Goal: Information Seeking & Learning: Learn about a topic

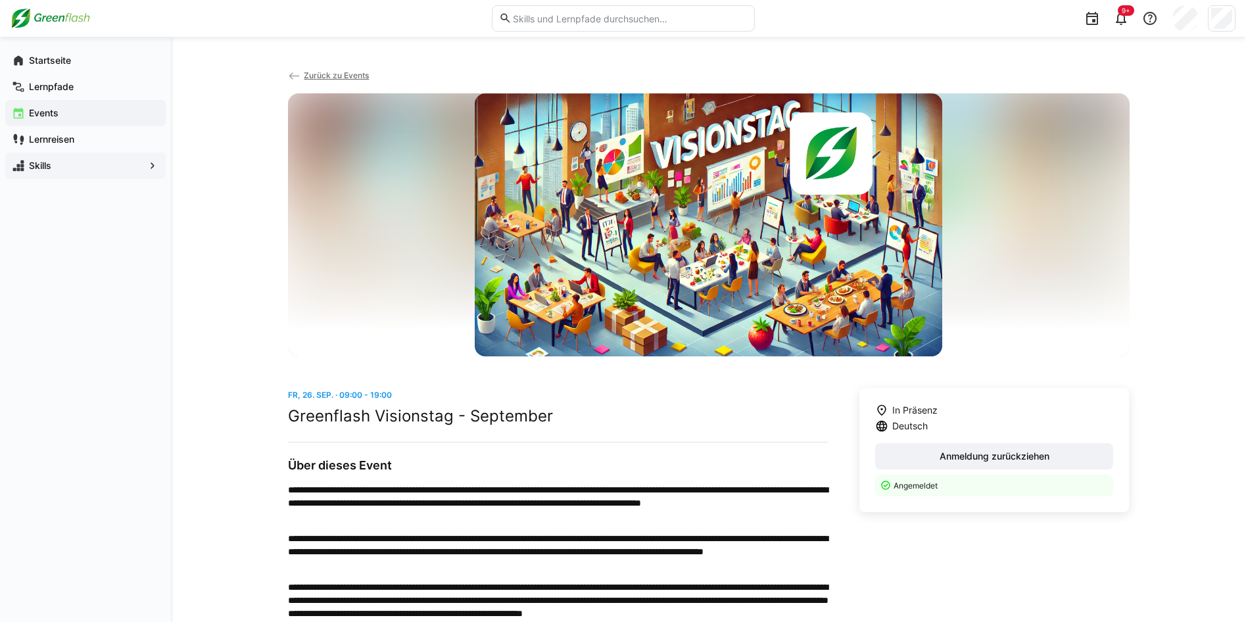
scroll to position [132, 0]
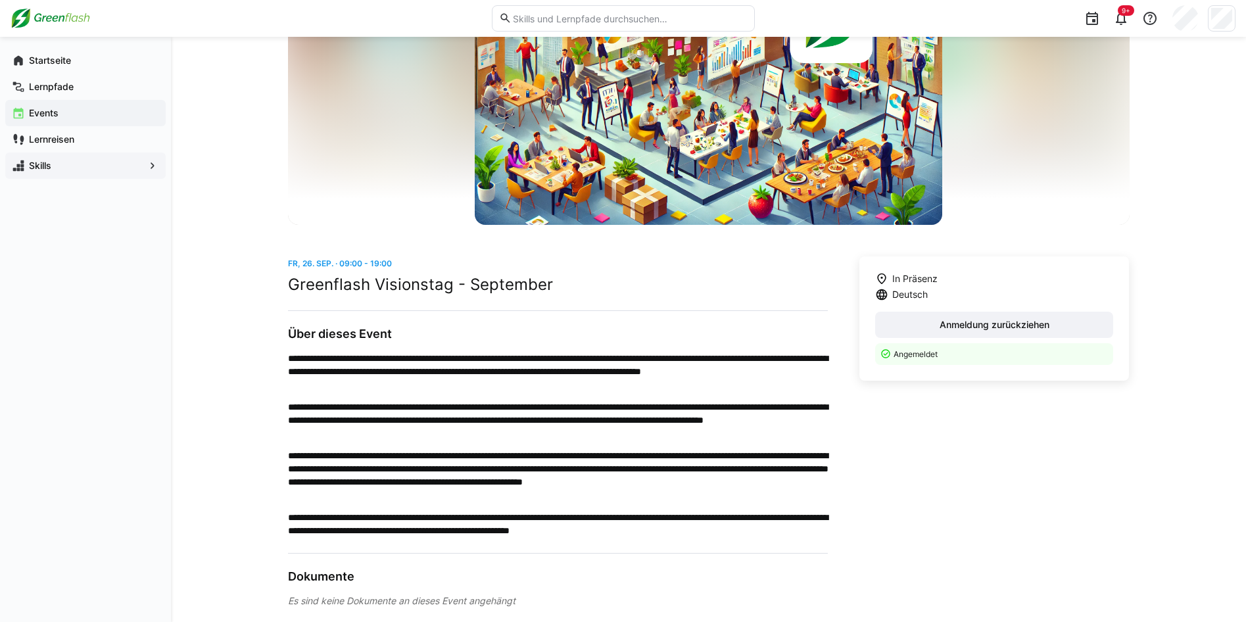
click at [68, 158] on div "Skills" at bounding box center [85, 166] width 160 height 26
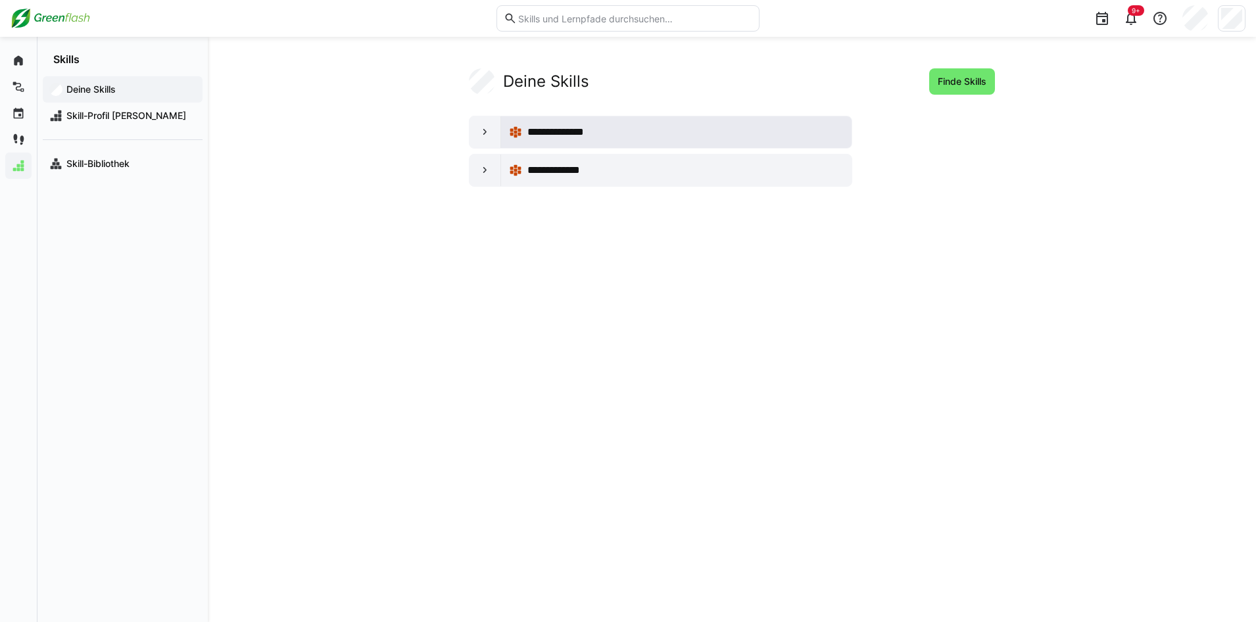
click at [558, 130] on span "**********" at bounding box center [563, 132] width 72 height 16
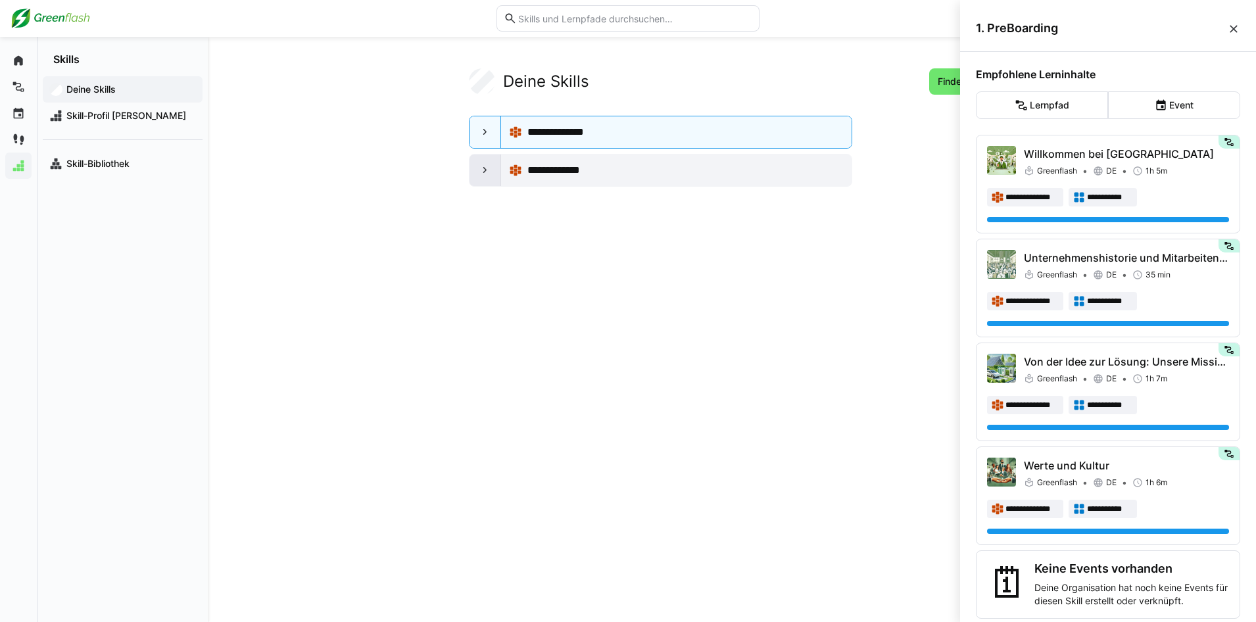
click at [487, 164] on eds-icon at bounding box center [485, 170] width 13 height 13
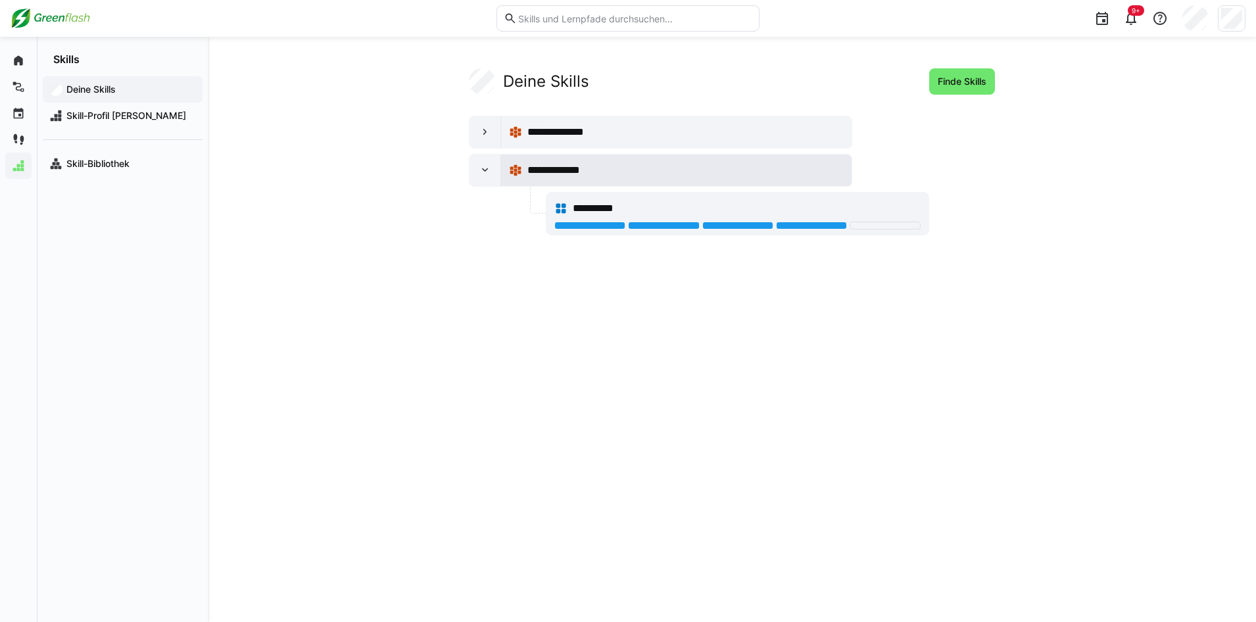
click at [699, 170] on div "**********" at bounding box center [685, 170] width 316 height 16
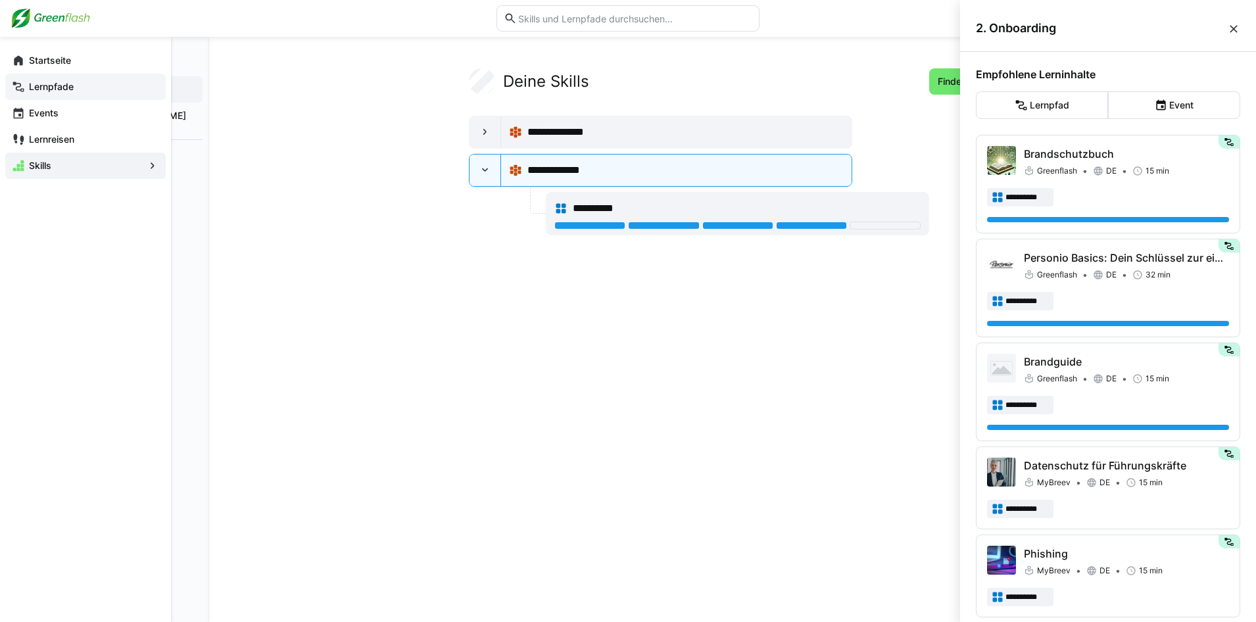
click at [0, 0] on app-navigation-label "Lernpfade" at bounding box center [0, 0] width 0 height 0
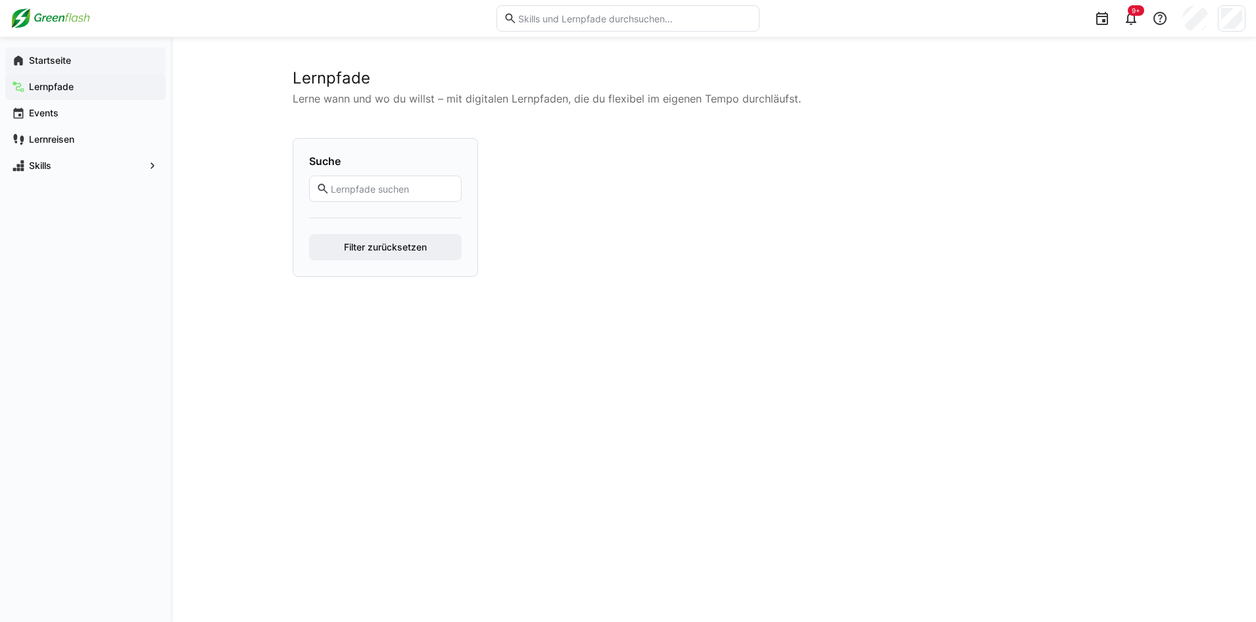
click at [0, 0] on app-navigation-label "Startseite" at bounding box center [0, 0] width 0 height 0
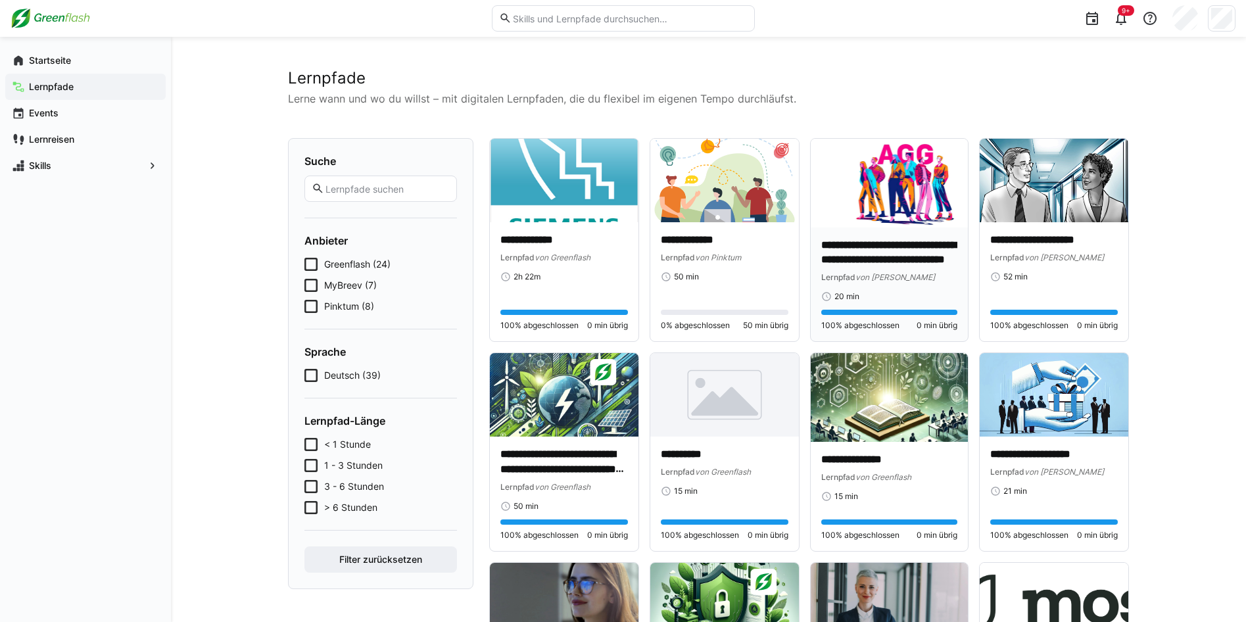
drag, startPoint x: 482, startPoint y: 374, endPoint x: 869, endPoint y: 339, distance: 388.3
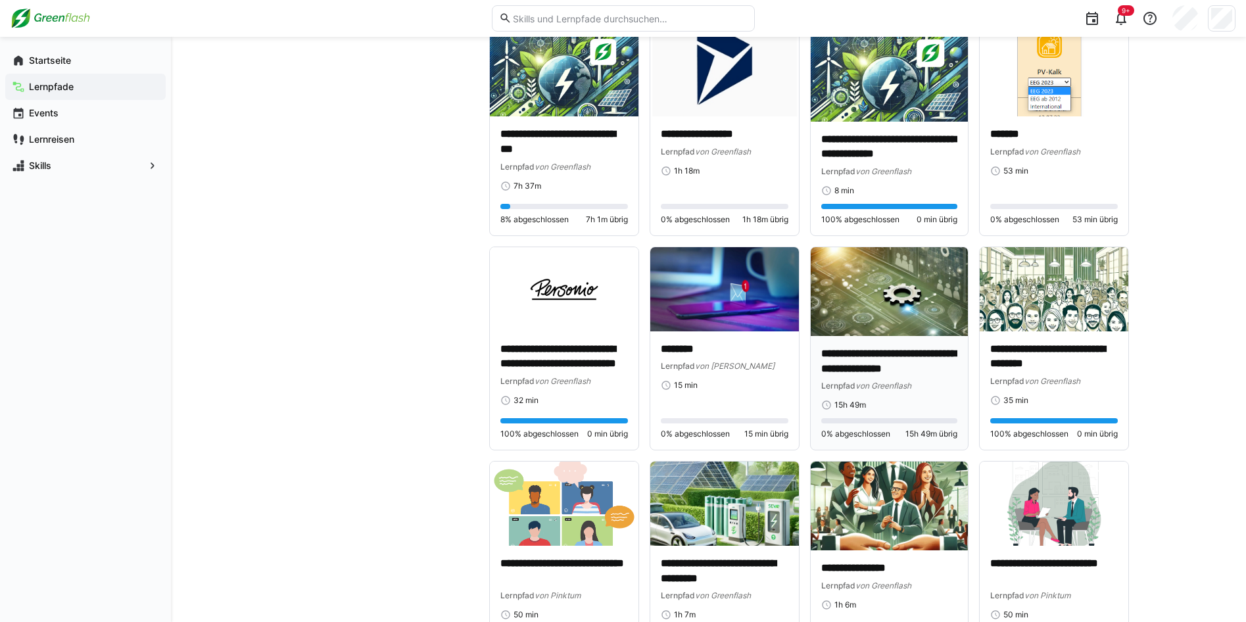
scroll to position [1411, 0]
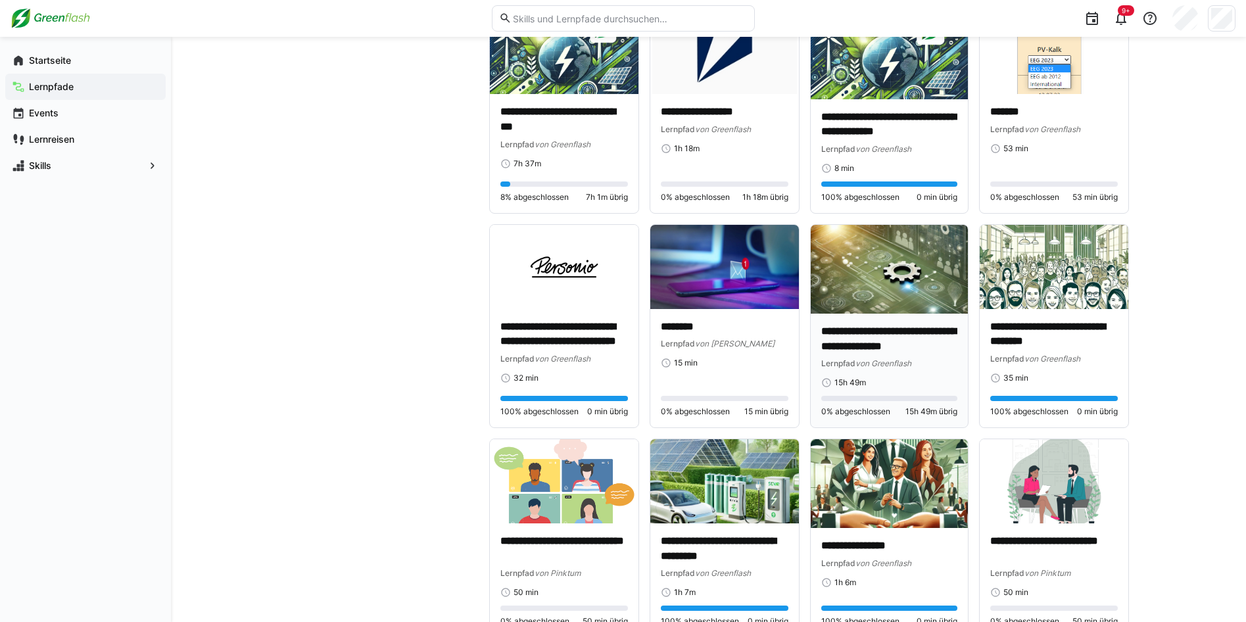
click at [904, 271] on img at bounding box center [889, 269] width 157 height 89
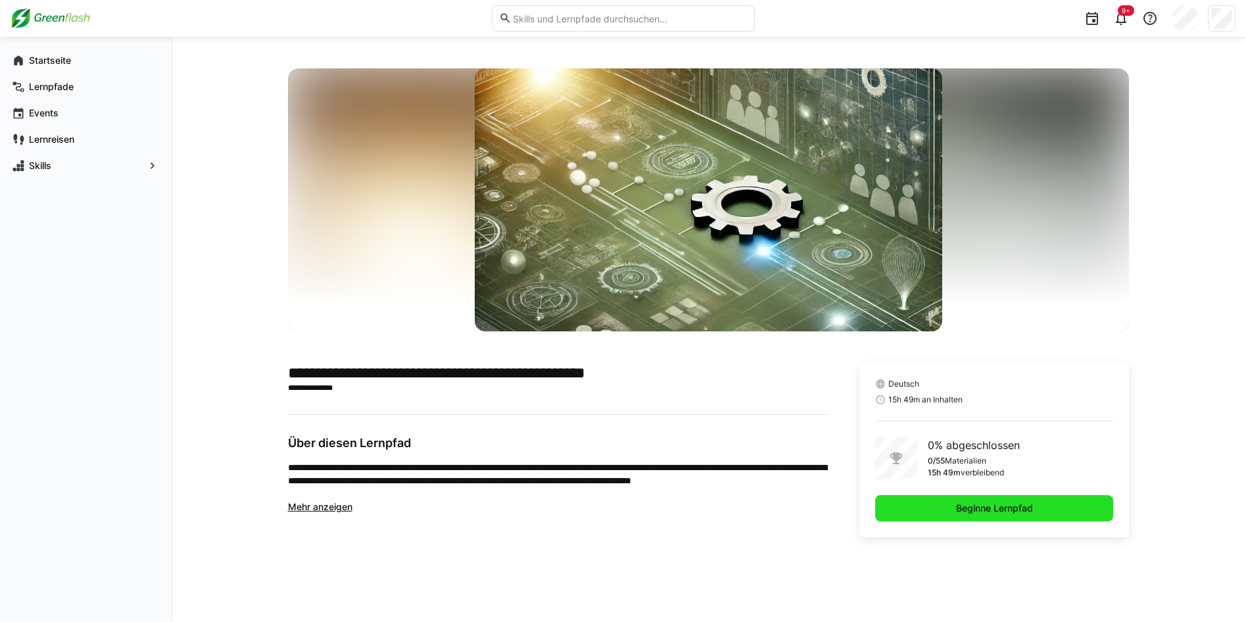
click at [1004, 503] on span "Beginne Lernpfad" at bounding box center [994, 508] width 81 height 13
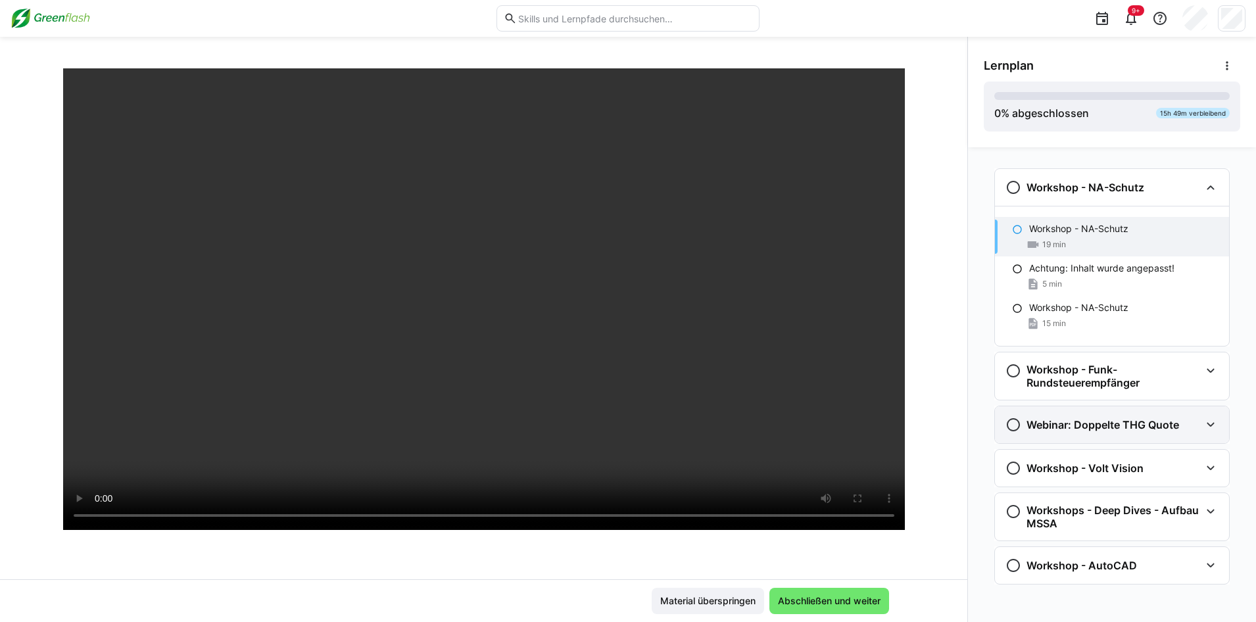
scroll to position [3, 0]
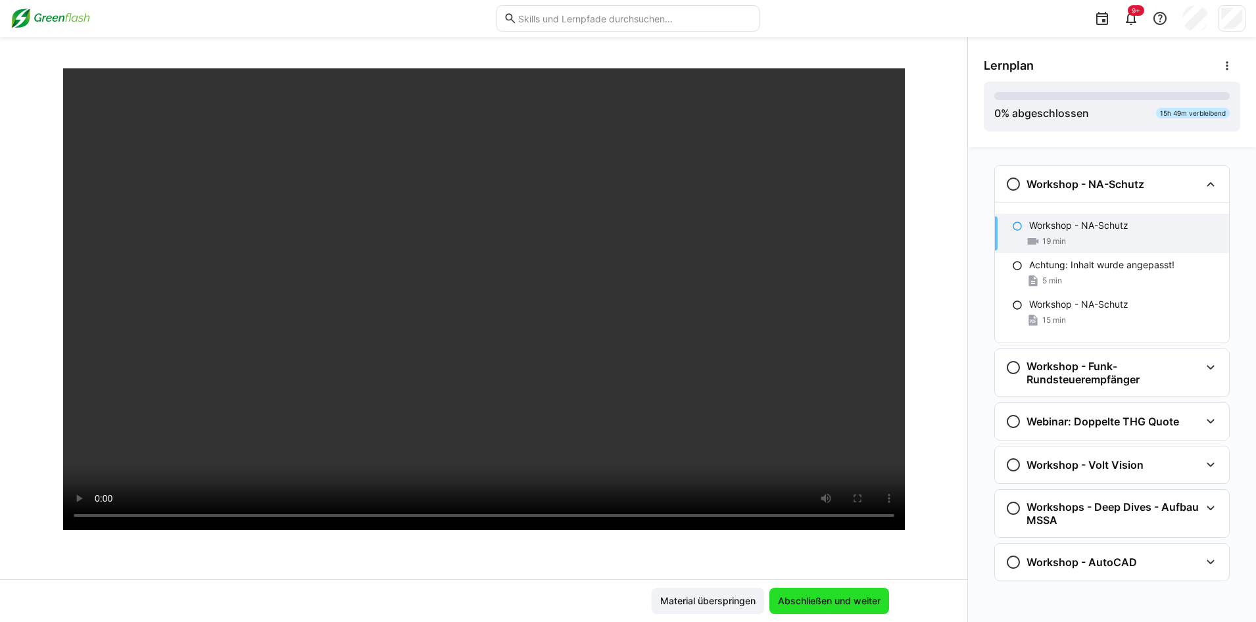
click at [859, 596] on span "Abschließen und weiter" at bounding box center [829, 601] width 107 height 13
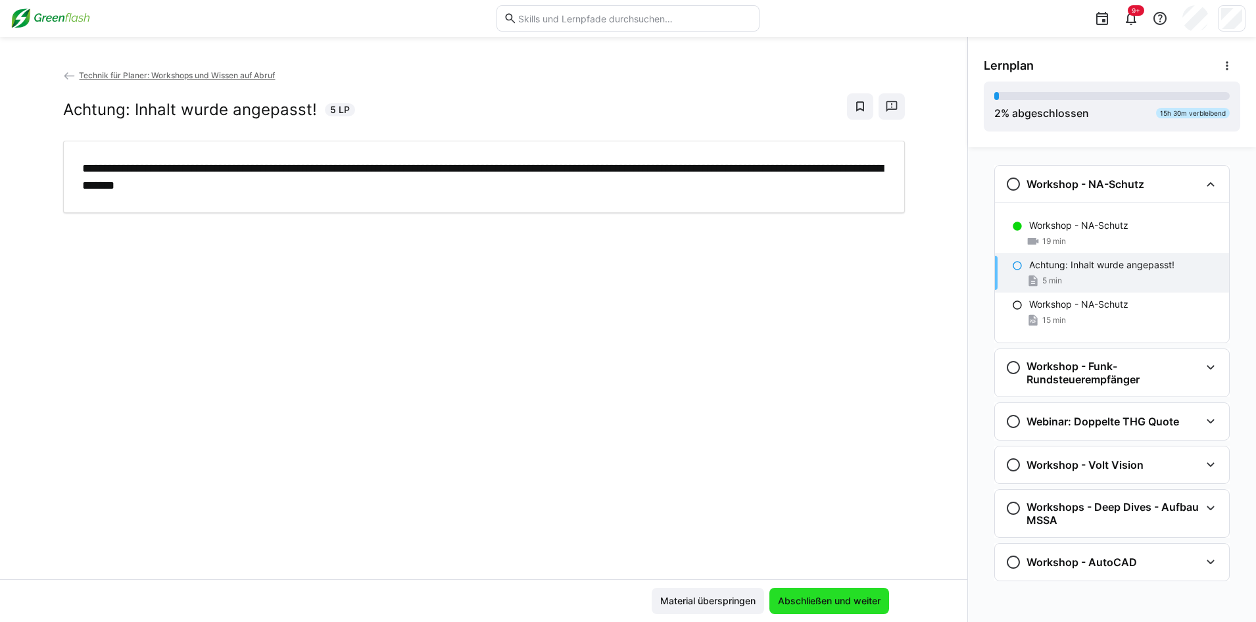
click at [840, 603] on span "Abschließen und weiter" at bounding box center [829, 601] width 107 height 13
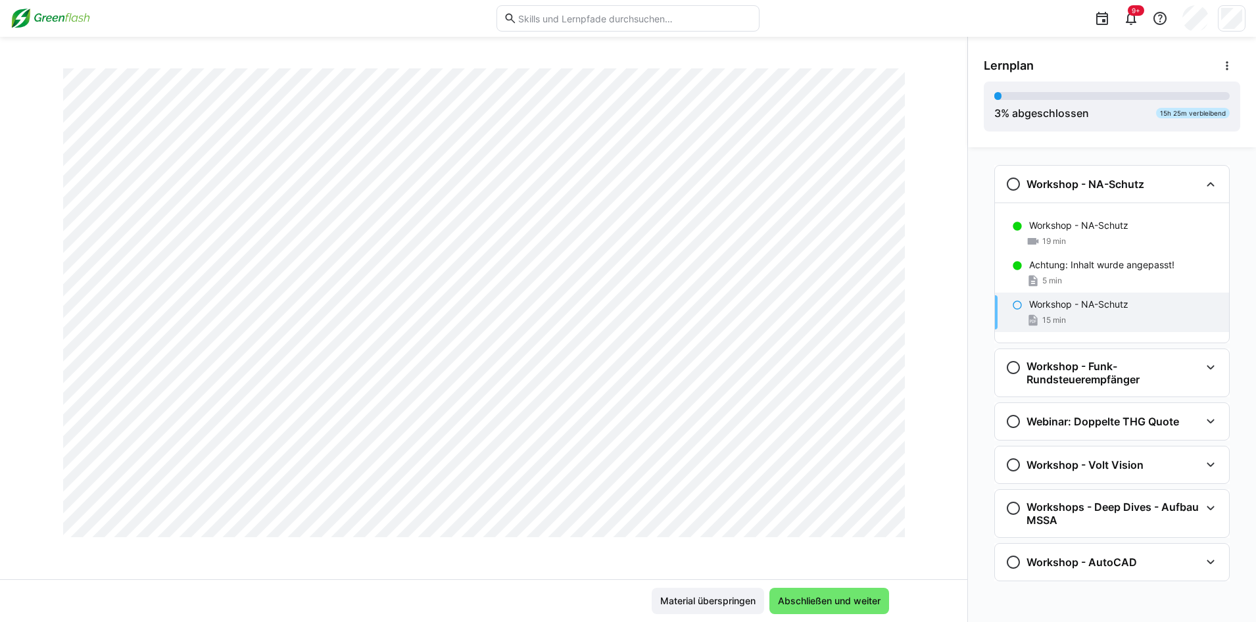
scroll to position [4843, 0]
click at [810, 603] on span "Abschließen und weiter" at bounding box center [829, 601] width 107 height 13
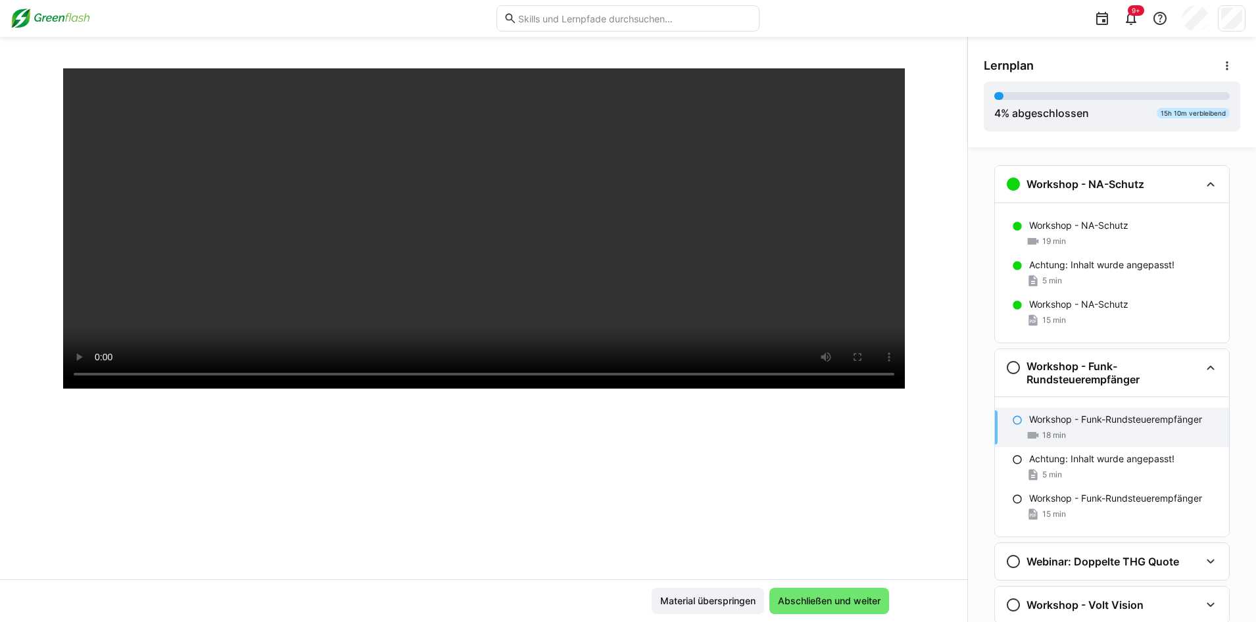
scroll to position [160, 0]
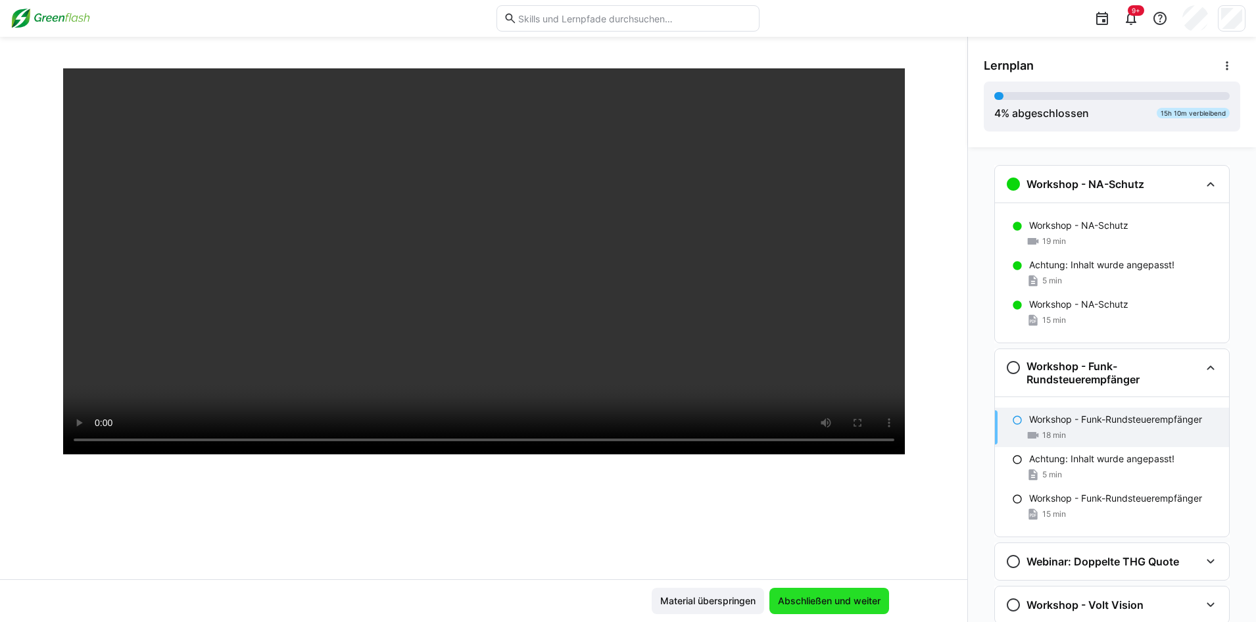
click at [856, 599] on span "Abschließen und weiter" at bounding box center [829, 601] width 107 height 13
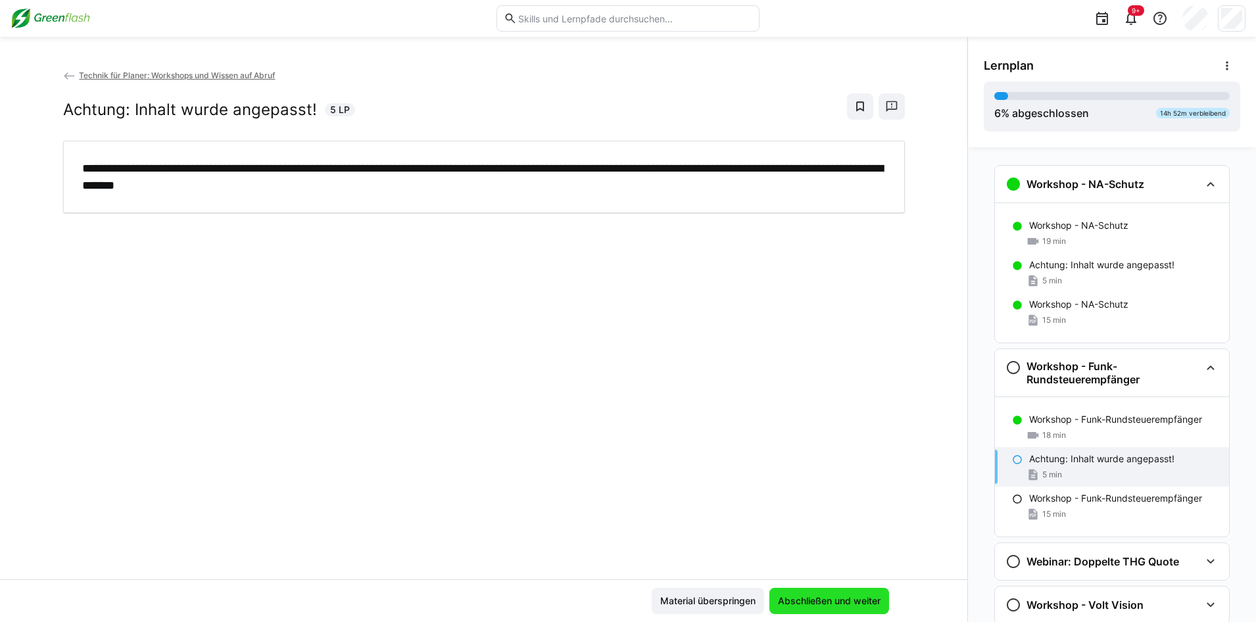
click at [868, 602] on span "Abschließen und weiter" at bounding box center [829, 601] width 107 height 13
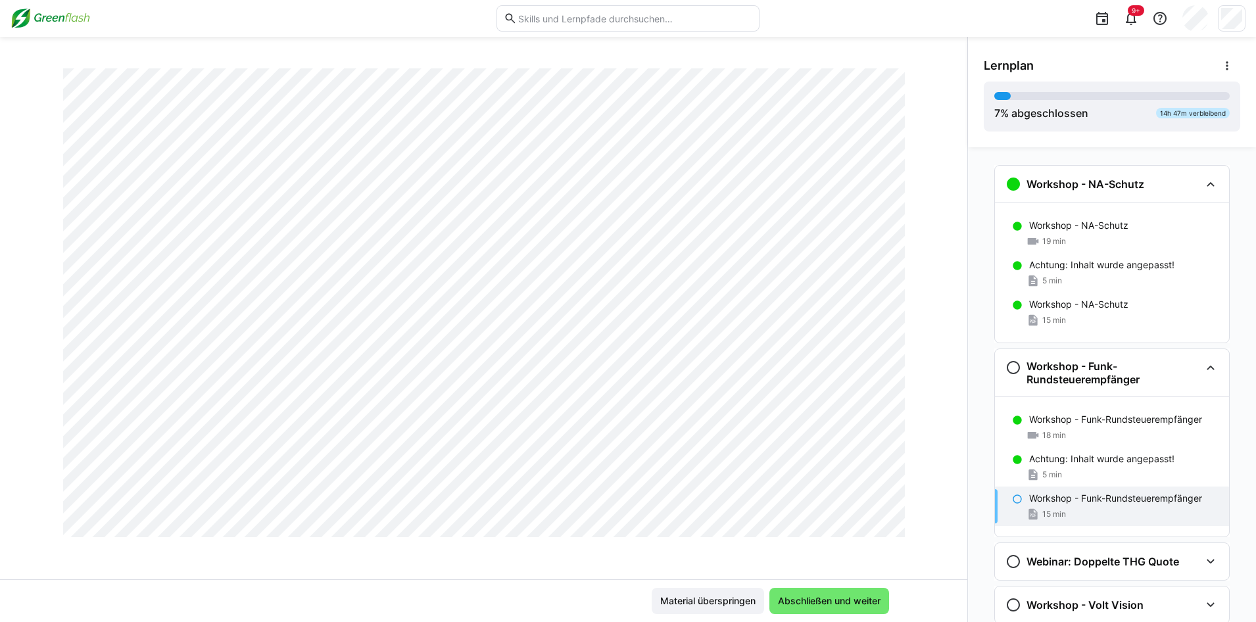
scroll to position [2442, 0]
click at [854, 607] on span "Abschließen und weiter" at bounding box center [829, 601] width 107 height 13
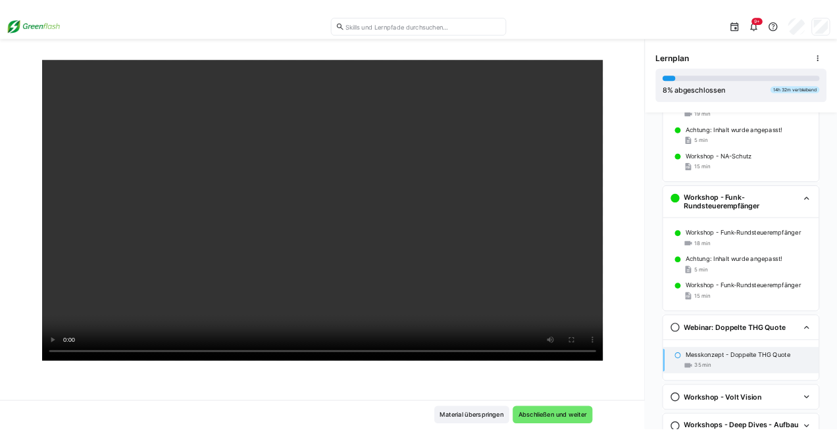
scroll to position [197, 0]
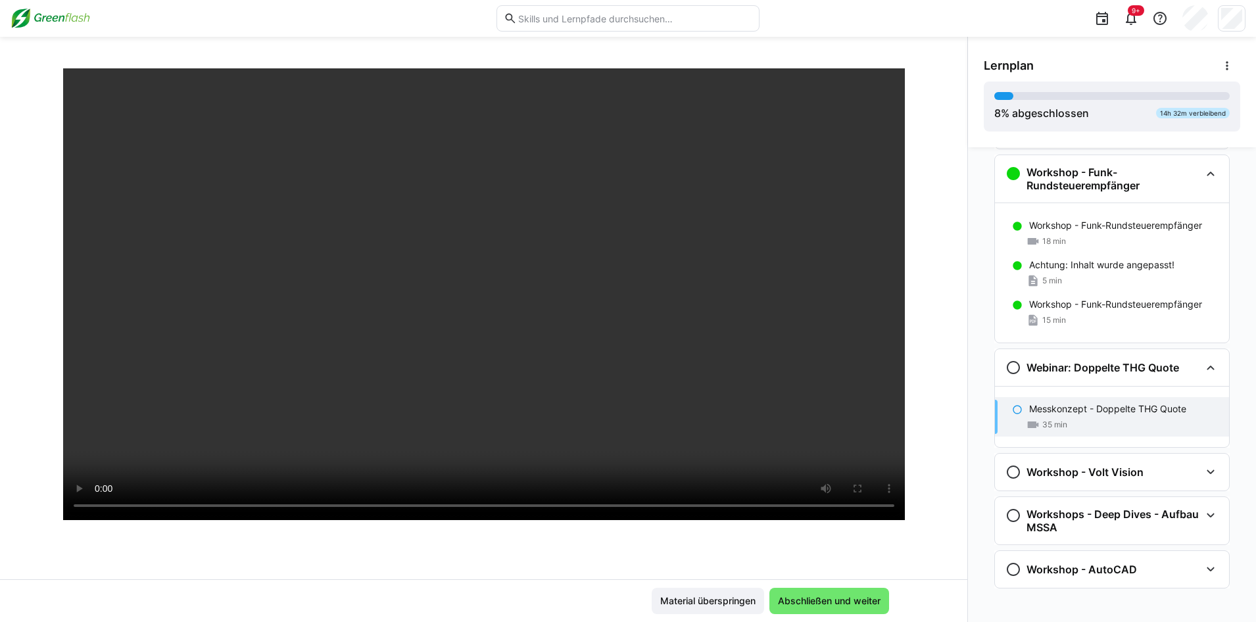
click at [969, 479] on div "Workshop - NA-Schutz Workshop - NA-Schutz 19 min Achtung: Inhalt wurde angepass…" at bounding box center [1112, 384] width 288 height 475
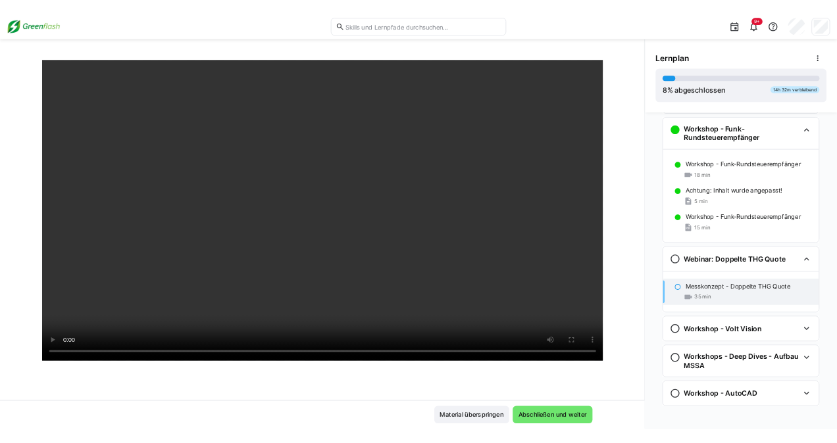
scroll to position [94, 0]
